Goal: Transaction & Acquisition: Purchase product/service

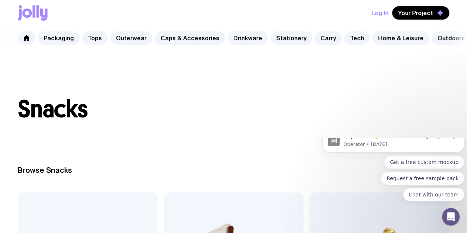
scroll to position [0, 41]
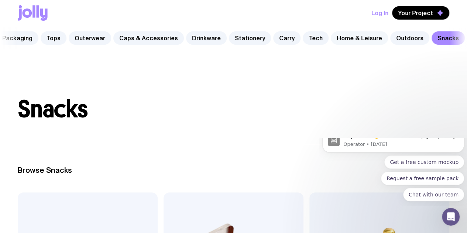
click at [345, 34] on link "Home & Leisure" at bounding box center [359, 37] width 57 height 13
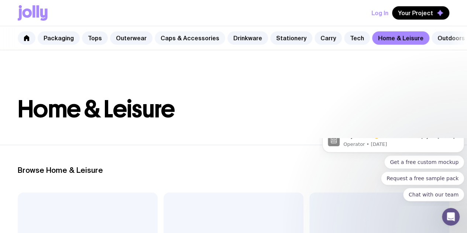
click at [196, 43] on link "Caps & Accessories" at bounding box center [190, 37] width 71 height 13
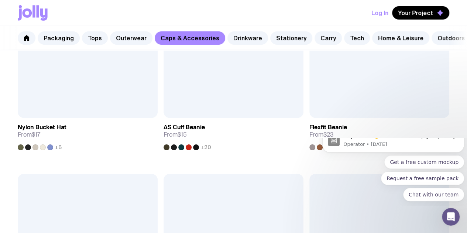
scroll to position [1148, 0]
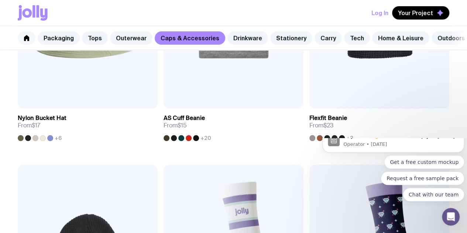
click at [27, 39] on icon at bounding box center [27, 38] width 6 height 6
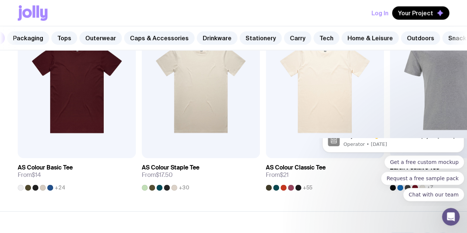
scroll to position [0, 41]
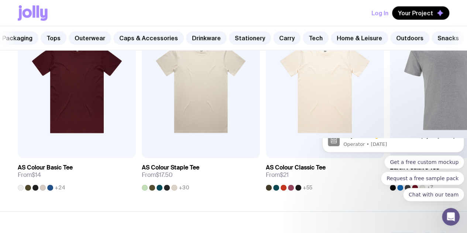
click at [402, 31] on div "Packaging Tops Outerwear Caps & Accessories Drinkware Stationery Carry Tech Hom…" at bounding box center [233, 38] width 467 height 24
click at [402, 35] on link "Outdoors" at bounding box center [409, 37] width 39 height 13
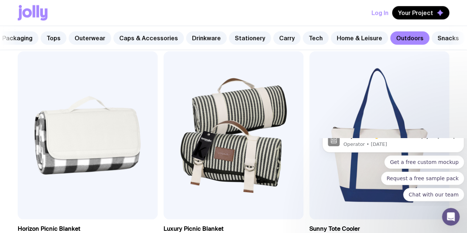
scroll to position [1044, 0]
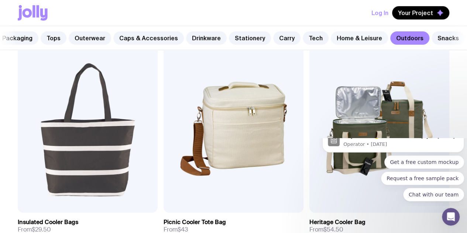
click at [343, 40] on link "Home & Leisure" at bounding box center [359, 37] width 57 height 13
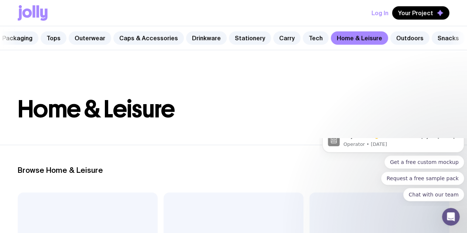
click at [317, 37] on div "Packaging Tops Outerwear Caps & Accessories Drinkware Stationery Carry Tech Hom…" at bounding box center [233, 38] width 467 height 24
click at [91, 33] on link "Outerwear" at bounding box center [90, 37] width 42 height 13
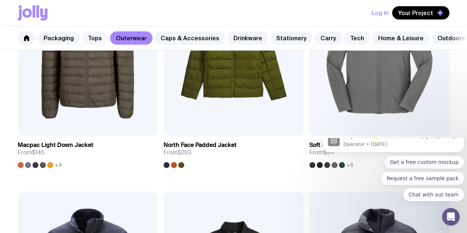
click at [89, 38] on link "Tops" at bounding box center [95, 37] width 26 height 13
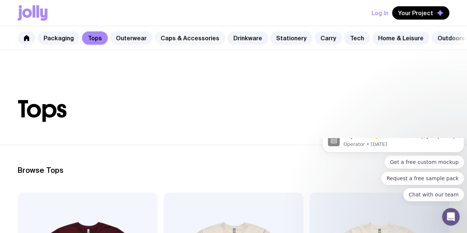
click at [167, 41] on link "Caps & Accessories" at bounding box center [190, 37] width 71 height 13
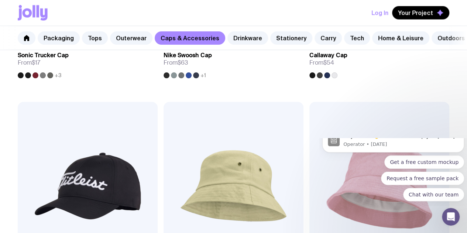
scroll to position [1148, 0]
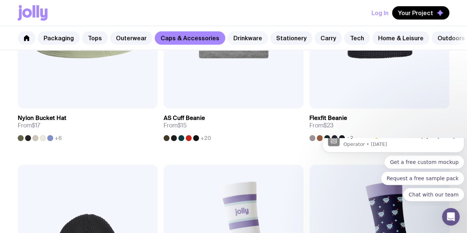
click at [230, 37] on link "Drinkware" at bounding box center [247, 37] width 41 height 13
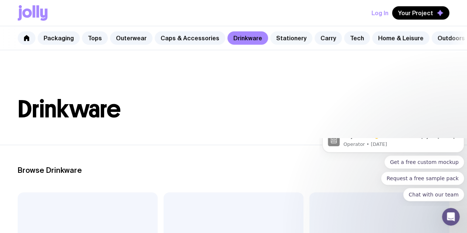
click at [278, 38] on link "Stationery" at bounding box center [291, 37] width 42 height 13
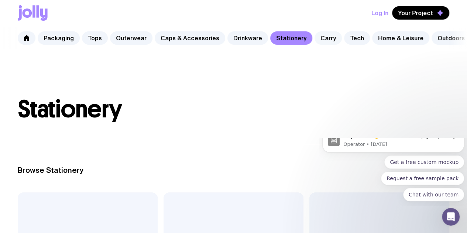
click at [316, 38] on link "Carry" at bounding box center [327, 37] width 27 height 13
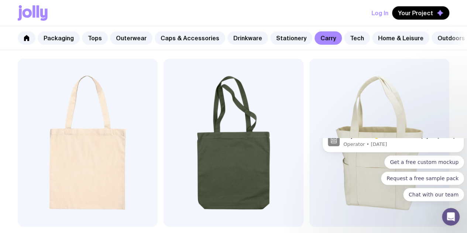
scroll to position [135, 0]
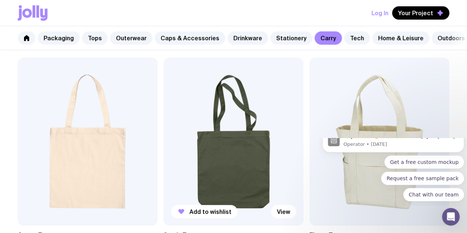
click at [185, 120] on img at bounding box center [234, 142] width 140 height 168
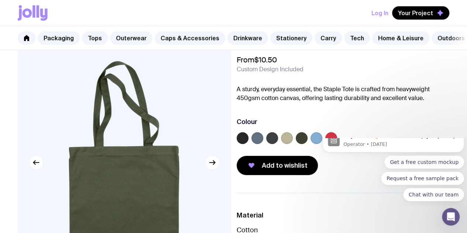
scroll to position [28, 0]
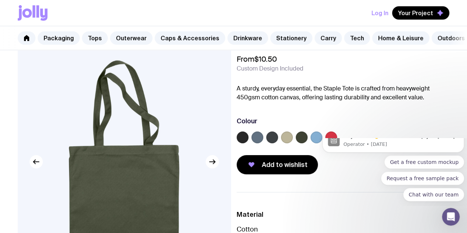
click at [263, 143] on label at bounding box center [257, 137] width 12 height 12
click at [0, 0] on input "radio" at bounding box center [0, 0] width 0 height 0
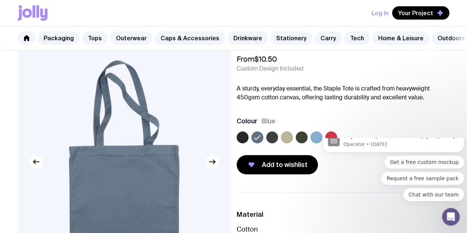
click at [278, 141] on label at bounding box center [272, 137] width 12 height 12
click at [0, 0] on input "radio" at bounding box center [0, 0] width 0 height 0
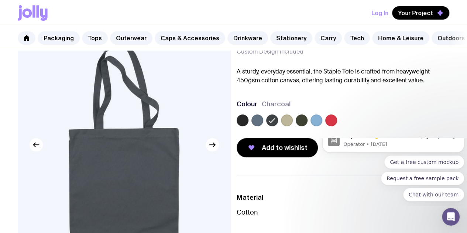
scroll to position [47, 0]
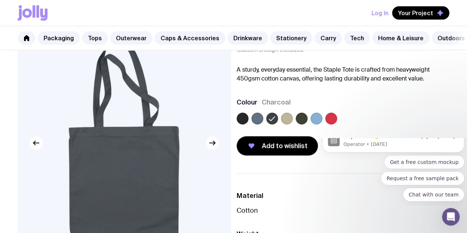
click at [307, 122] on label at bounding box center [302, 119] width 12 height 12
click at [0, 0] on input "radio" at bounding box center [0, 0] width 0 height 0
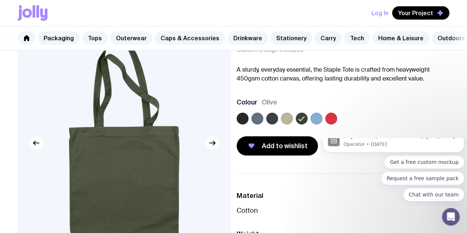
click at [278, 121] on label at bounding box center [272, 119] width 12 height 12
click at [0, 0] on input "radio" at bounding box center [0, 0] width 0 height 0
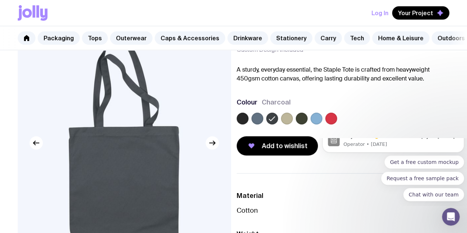
click at [263, 123] on label at bounding box center [257, 119] width 12 height 12
click at [0, 0] on input "radio" at bounding box center [0, 0] width 0 height 0
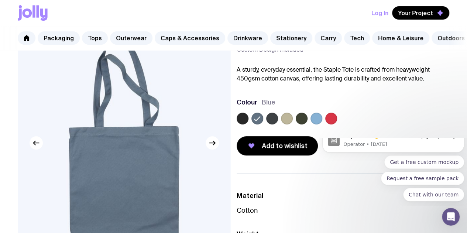
click at [261, 123] on div at bounding box center [343, 120] width 213 height 15
click at [248, 124] on label at bounding box center [243, 119] width 12 height 12
click at [0, 0] on input "radio" at bounding box center [0, 0] width 0 height 0
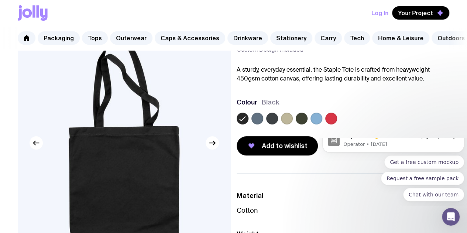
click at [278, 122] on label at bounding box center [272, 119] width 12 height 12
click at [0, 0] on input "radio" at bounding box center [0, 0] width 0 height 0
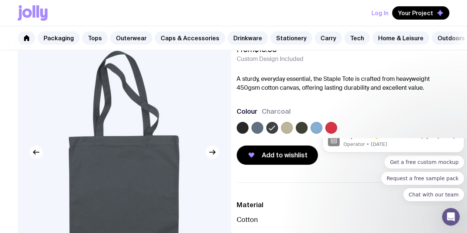
scroll to position [37, 0]
